Goal: Information Seeking & Learning: Learn about a topic

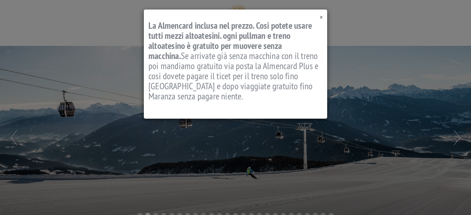
click at [321, 18] on span "×" at bounding box center [321, 17] width 3 height 8
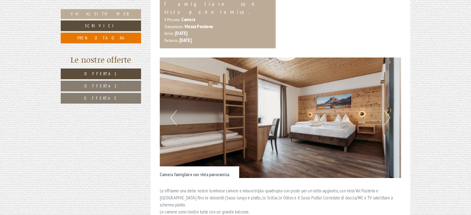
scroll to position [461, 0]
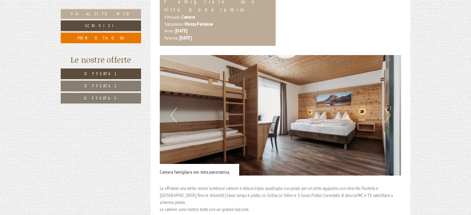
click at [385, 108] on button "Next" at bounding box center [387, 115] width 6 height 15
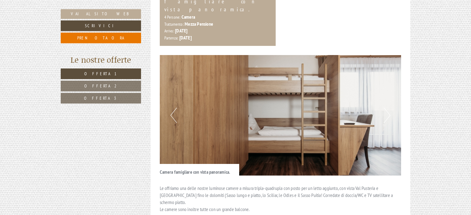
click at [385, 108] on button "Next" at bounding box center [387, 115] width 6 height 15
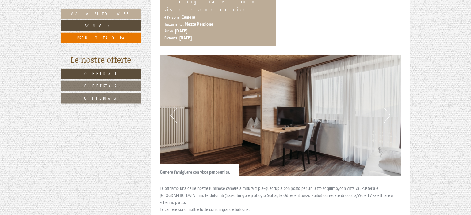
click at [385, 108] on button "Next" at bounding box center [387, 115] width 6 height 15
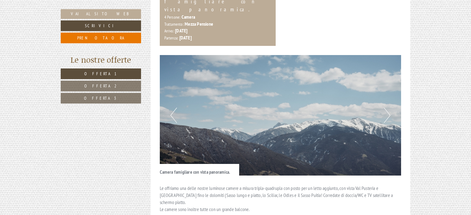
click at [385, 108] on button "Next" at bounding box center [387, 115] width 6 height 15
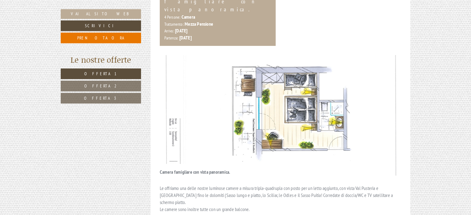
click at [385, 108] on button "Next" at bounding box center [387, 115] width 6 height 15
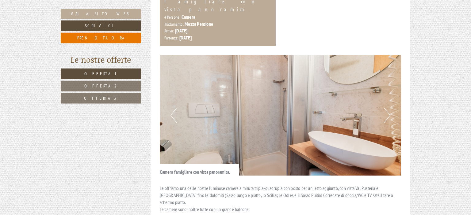
click at [385, 108] on button "Next" at bounding box center [387, 115] width 6 height 15
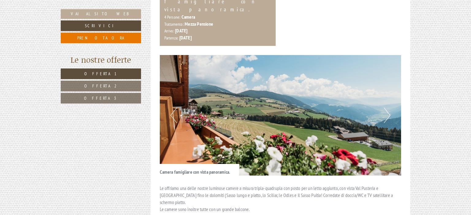
click at [385, 108] on button "Next" at bounding box center [387, 115] width 6 height 15
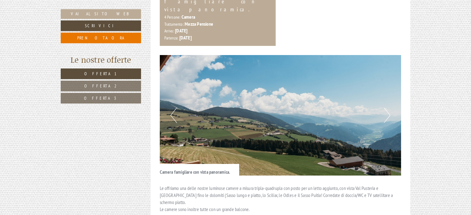
click at [385, 108] on button "Next" at bounding box center [387, 115] width 6 height 15
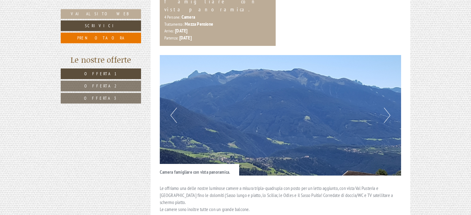
click at [385, 108] on button "Next" at bounding box center [387, 115] width 6 height 15
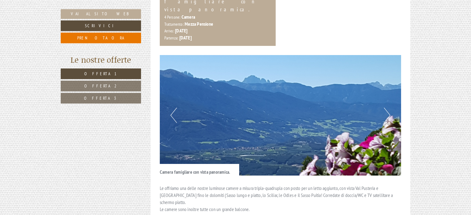
click at [385, 108] on button "Next" at bounding box center [387, 115] width 6 height 15
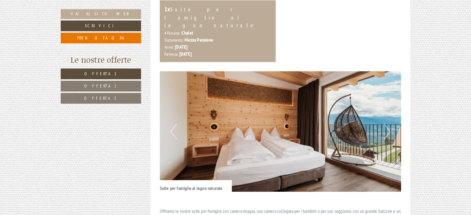
scroll to position [845, 0]
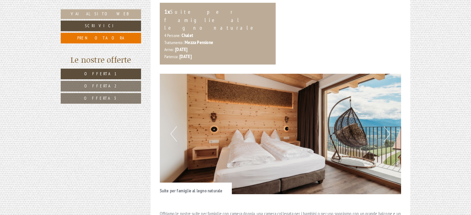
click at [385, 127] on button "Next" at bounding box center [387, 134] width 6 height 15
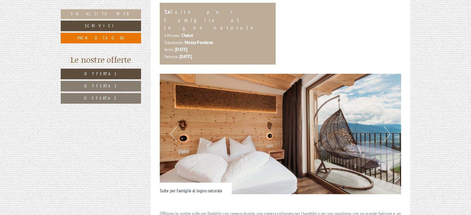
click at [385, 127] on button "Next" at bounding box center [387, 134] width 6 height 15
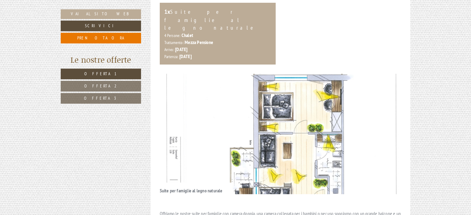
click at [385, 127] on button "Next" at bounding box center [387, 134] width 6 height 15
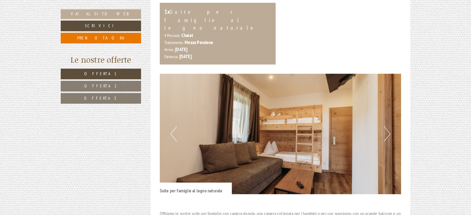
click at [385, 127] on button "Next" at bounding box center [387, 134] width 6 height 15
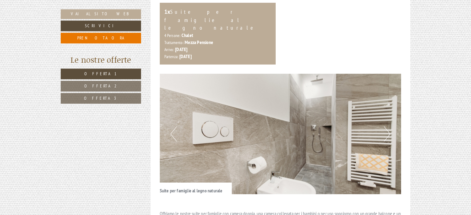
click at [385, 127] on button "Next" at bounding box center [387, 134] width 6 height 15
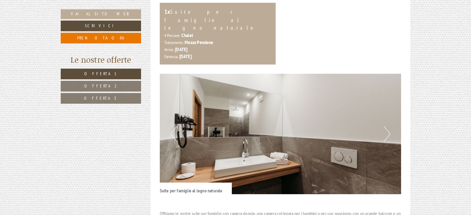
click at [385, 127] on button "Next" at bounding box center [387, 134] width 6 height 15
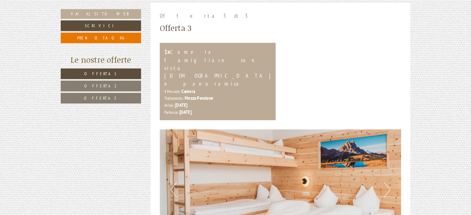
scroll to position [1218, 0]
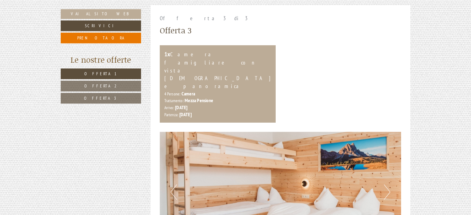
click at [386, 185] on button "Next" at bounding box center [387, 192] width 6 height 15
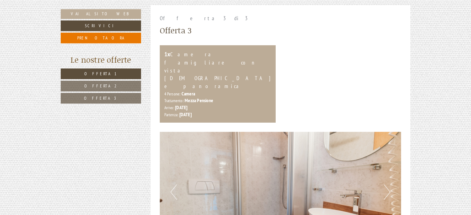
click at [386, 185] on button "Next" at bounding box center [387, 192] width 6 height 15
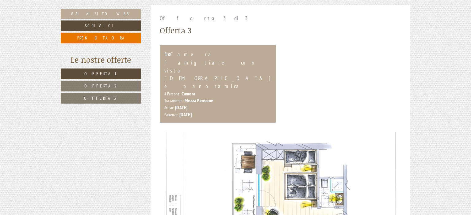
click at [386, 185] on button "Next" at bounding box center [387, 192] width 6 height 15
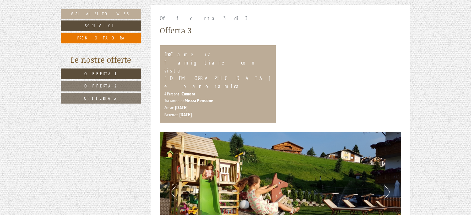
click at [386, 185] on button "Next" at bounding box center [387, 192] width 6 height 15
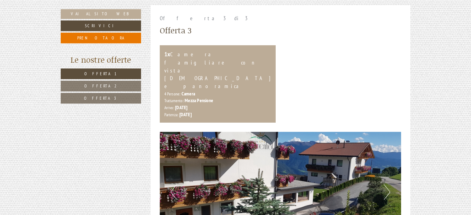
click at [386, 185] on button "Next" at bounding box center [387, 192] width 6 height 15
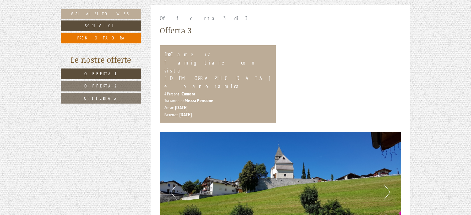
click at [386, 185] on button "Next" at bounding box center [387, 192] width 6 height 15
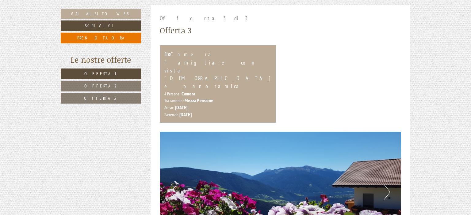
click at [386, 185] on button "Next" at bounding box center [387, 192] width 6 height 15
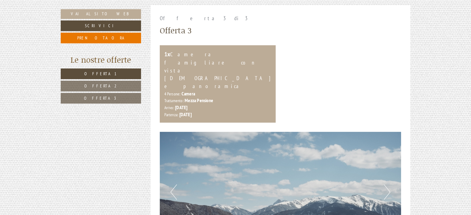
click at [386, 185] on button "Next" at bounding box center [387, 192] width 6 height 15
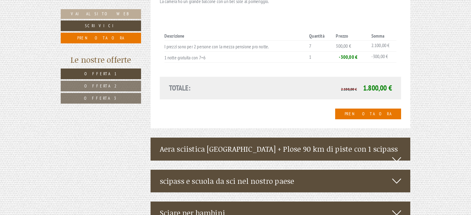
scroll to position [1504, 0]
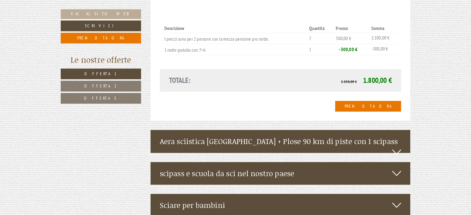
click at [401, 147] on icon at bounding box center [396, 152] width 9 height 10
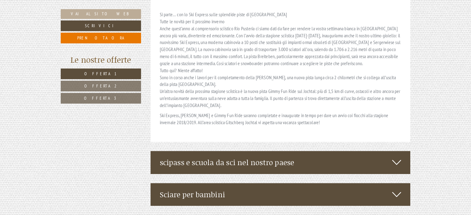
scroll to position [2009, 0]
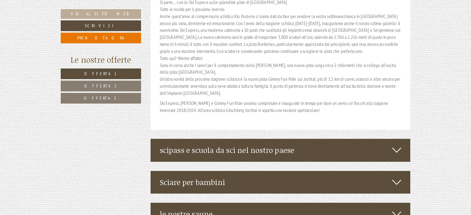
click at [394, 145] on icon at bounding box center [396, 150] width 9 height 10
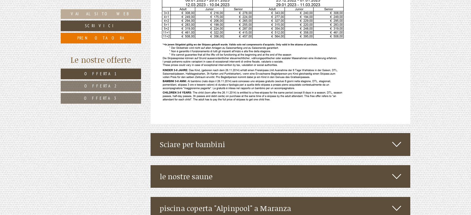
scroll to position [2401, 0]
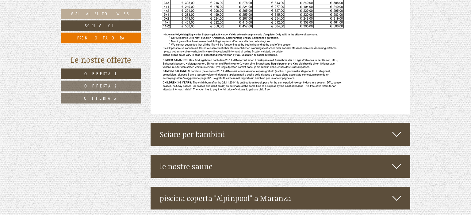
click at [389, 123] on div "Sciare per bambini" at bounding box center [280, 134] width 260 height 23
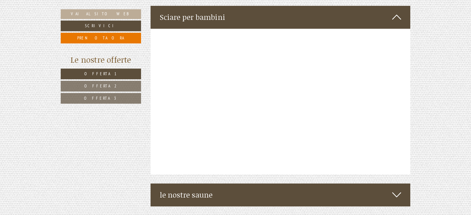
scroll to position [2529, 0]
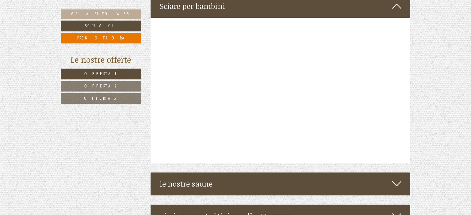
click at [391, 205] on div "piscina coperta "Alpinpool" a Maranza" at bounding box center [280, 216] width 260 height 23
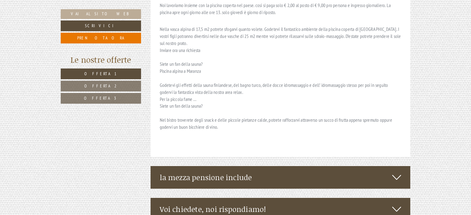
scroll to position [2926, 0]
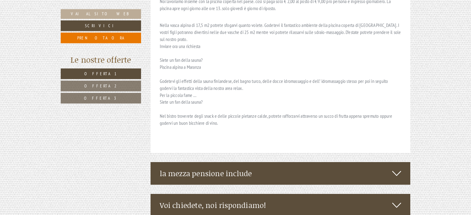
click at [403, 162] on div "la mezza pensione include" at bounding box center [280, 173] width 260 height 23
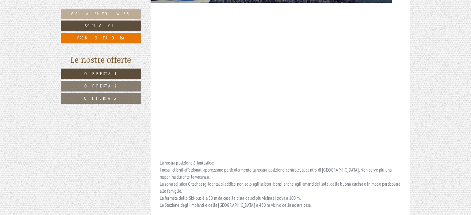
scroll to position [1780, 0]
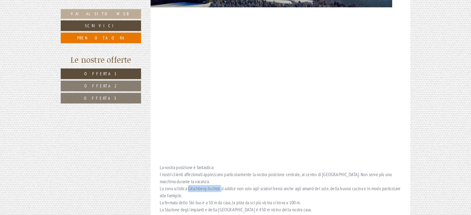
drag, startPoint x: 188, startPoint y: 118, endPoint x: 221, endPoint y: 118, distance: 33.1
drag, startPoint x: 188, startPoint y: 116, endPoint x: 222, endPoint y: 117, distance: 33.1
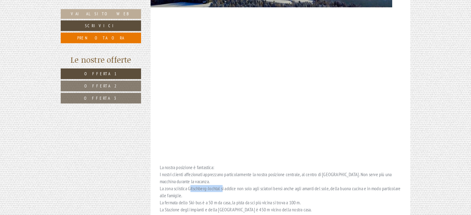
copy p "Gitschberg-Jochtal"
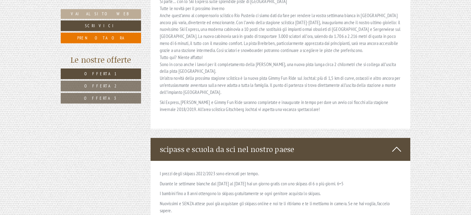
scroll to position [2018, 0]
